Goal: Task Accomplishment & Management: Use online tool/utility

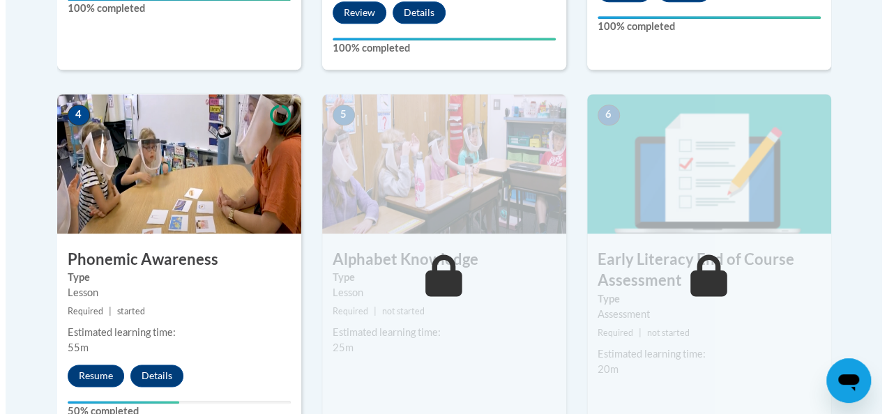
scroll to position [760, 0]
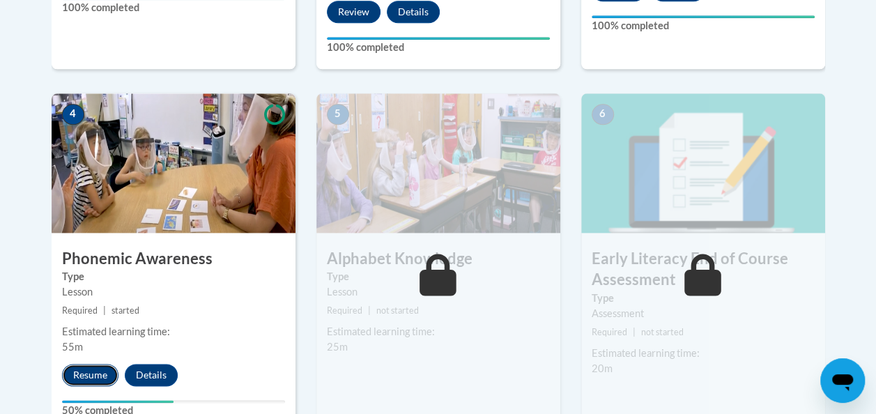
click at [85, 374] on button "Resume" at bounding box center [90, 375] width 56 height 22
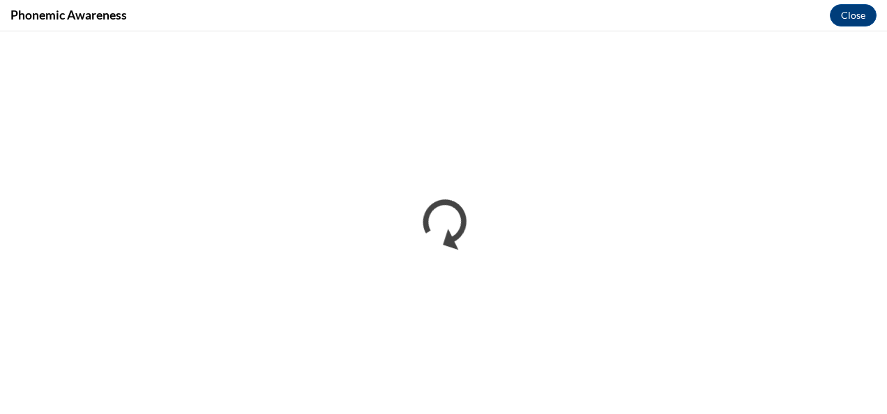
scroll to position [0, 0]
